Goal: Task Accomplishment & Management: Manage account settings

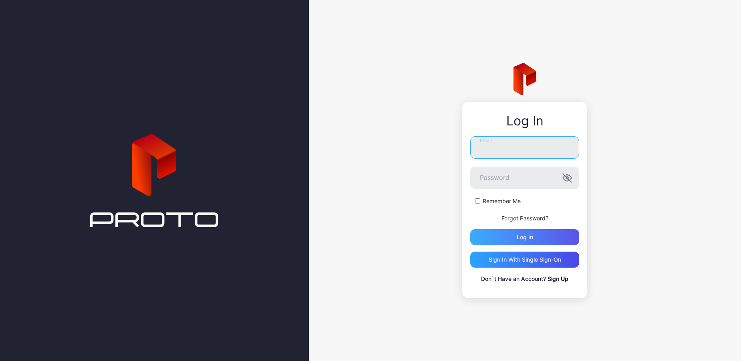
type input "**********"
click at [509, 239] on div "Log in" at bounding box center [524, 237] width 109 height 16
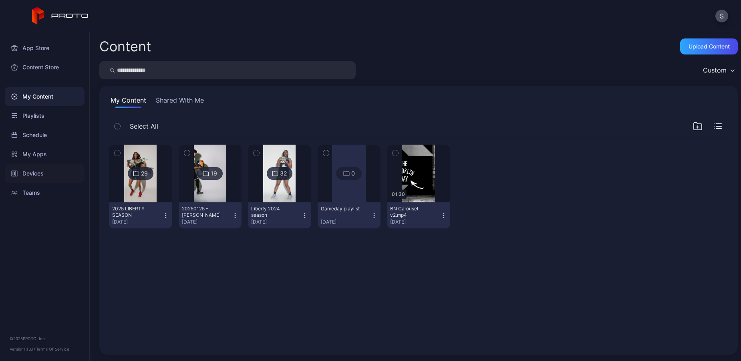
click at [32, 175] on div "Devices" at bounding box center [45, 173] width 80 height 19
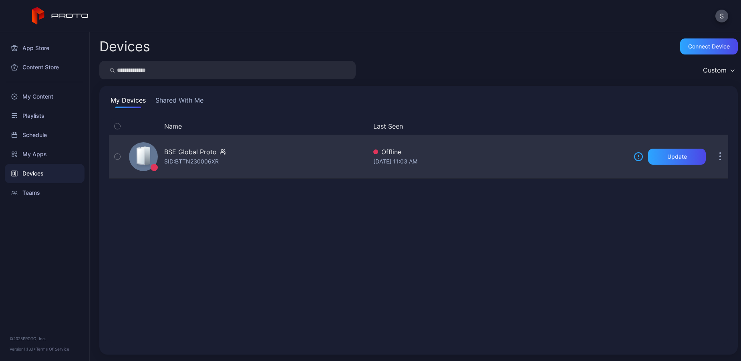
click at [235, 154] on div "BSE Global Proto SID: BTTN230006XR" at bounding box center [246, 157] width 241 height 40
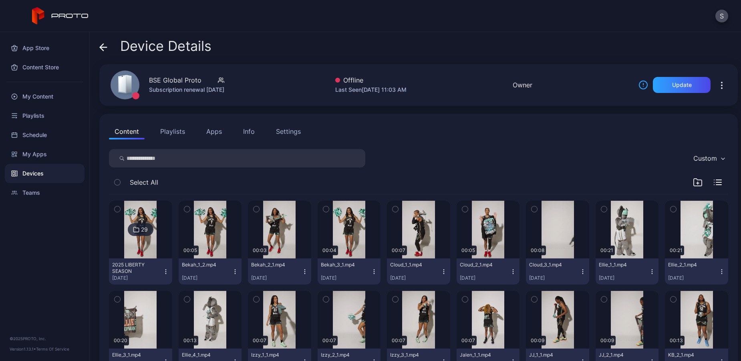
click at [717, 85] on icon "button" at bounding box center [722, 86] width 10 height 10
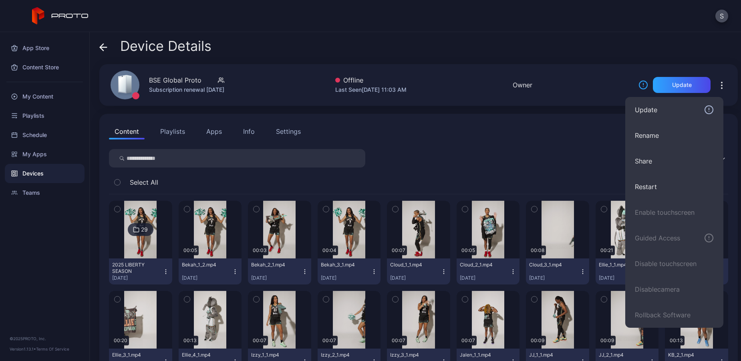
click at [546, 128] on div "Content Playlists Apps Info Settings" at bounding box center [419, 131] width 620 height 16
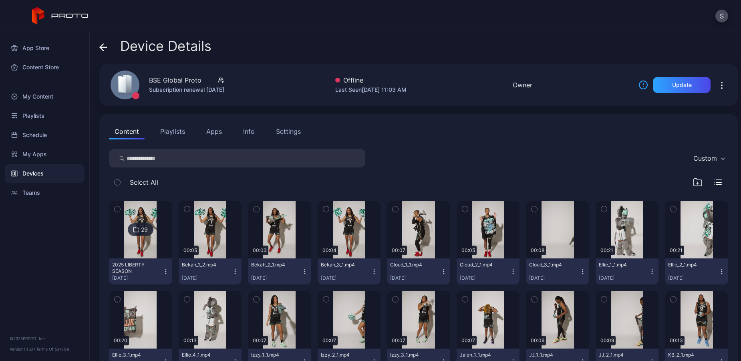
click at [717, 86] on icon "button" at bounding box center [722, 86] width 10 height 10
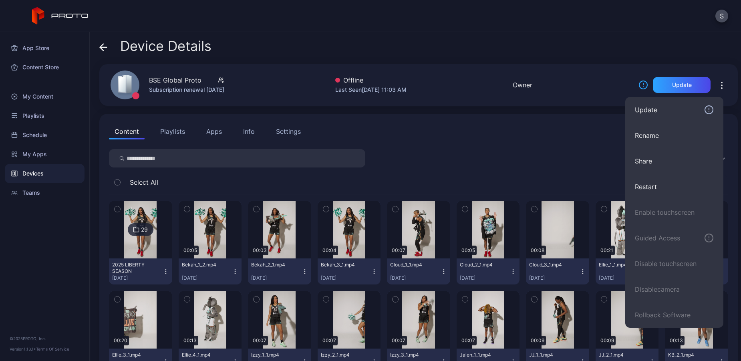
click at [283, 6] on div "S" at bounding box center [370, 16] width 741 height 32
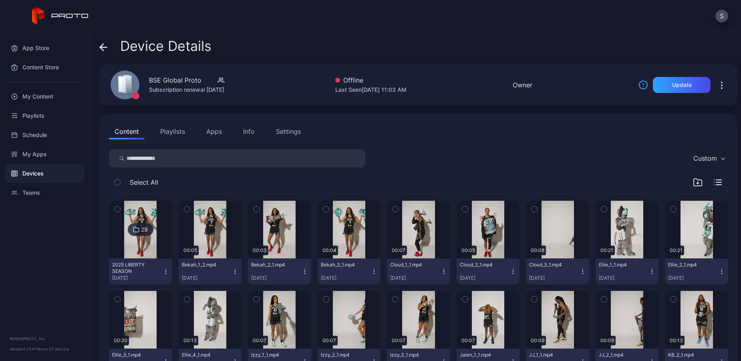
click at [716, 92] on button "button" at bounding box center [722, 85] width 13 height 16
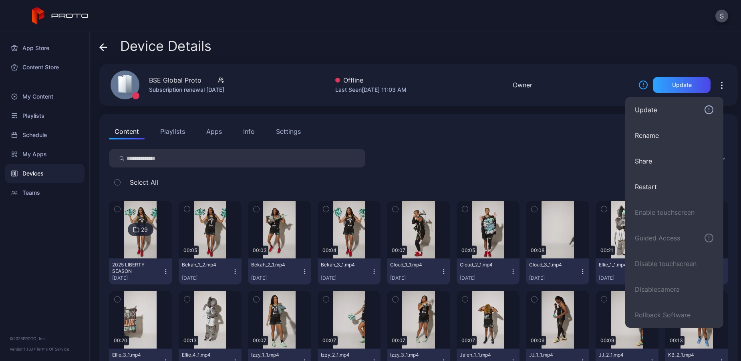
click at [722, 88] on icon "button" at bounding box center [722, 88] width 1 height 1
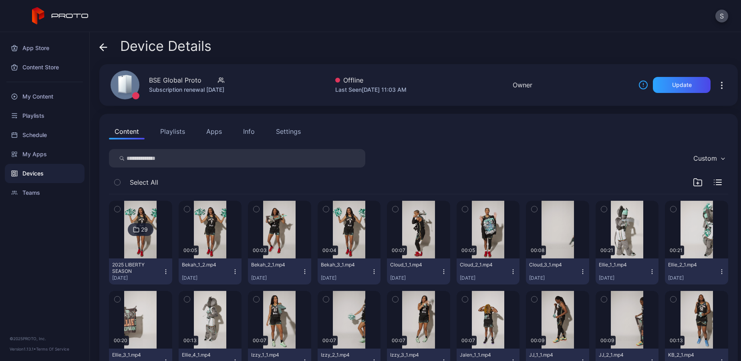
click at [320, 34] on div "Device Details BSE Global Proto Subscription renewal Aug 31, 2045 Offline Last …" at bounding box center [416, 196] width 652 height 329
click at [363, 55] on div "Device Details" at bounding box center [418, 47] width 639 height 19
click at [330, 35] on div "Device Details BSE Global Proto Subscription renewal Aug 31, 2045 Offline Last …" at bounding box center [416, 196] width 652 height 329
click at [717, 89] on icon "button" at bounding box center [722, 86] width 10 height 10
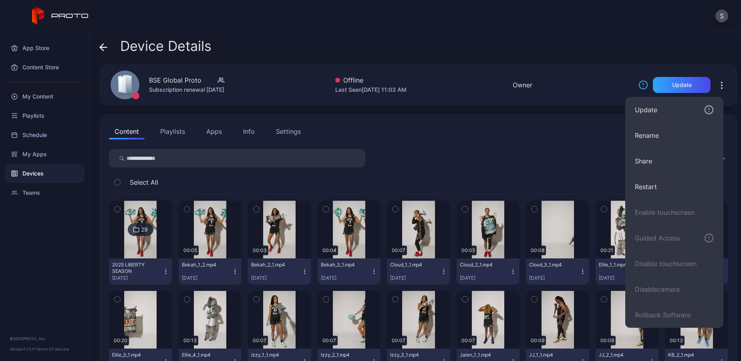
click at [505, 18] on div "S" at bounding box center [370, 16] width 741 height 32
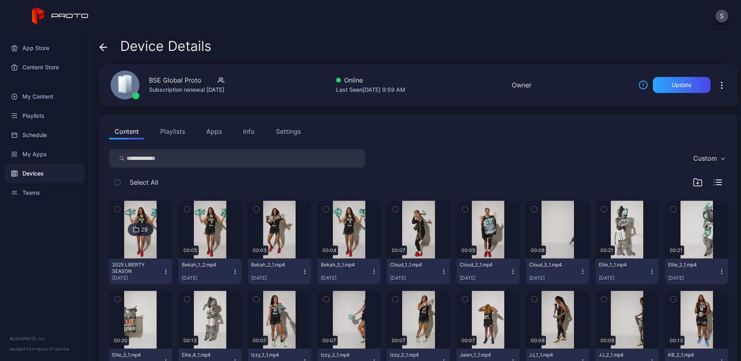
click at [717, 84] on icon "button" at bounding box center [722, 86] width 10 height 10
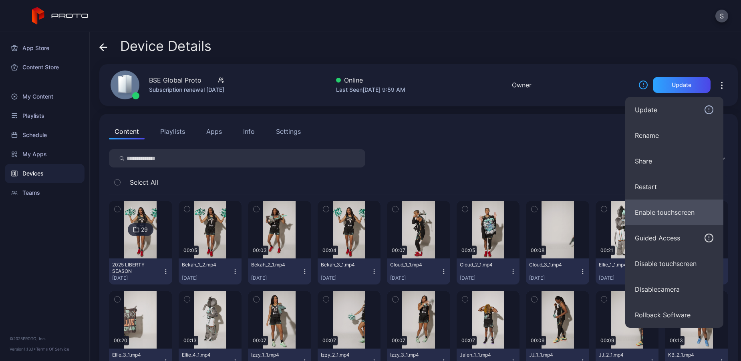
click at [653, 212] on button "Enable touchscreen" at bounding box center [675, 213] width 98 height 26
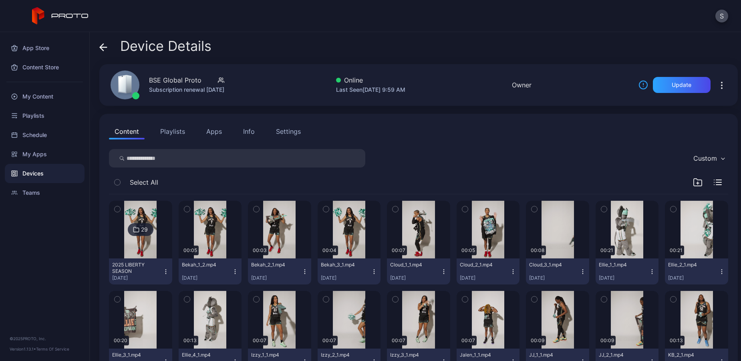
click at [412, 43] on div "Device Details" at bounding box center [418, 47] width 639 height 19
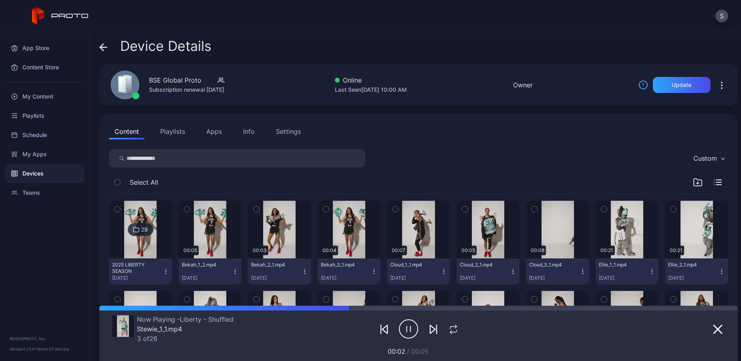
click at [722, 82] on icon "button" at bounding box center [722, 82] width 1 height 1
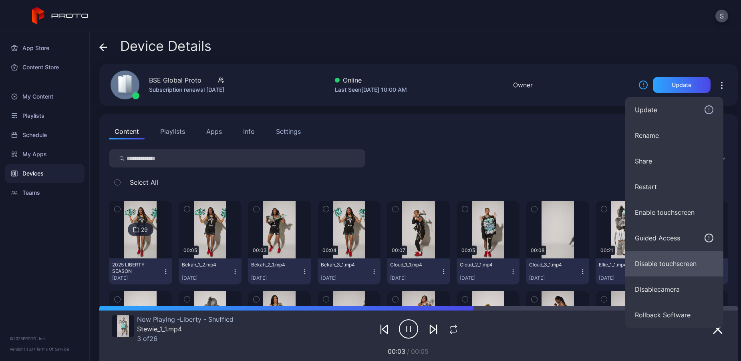
click at [650, 257] on button "Disable touchscreen" at bounding box center [675, 264] width 98 height 26
